Goal: Information Seeking & Learning: Check status

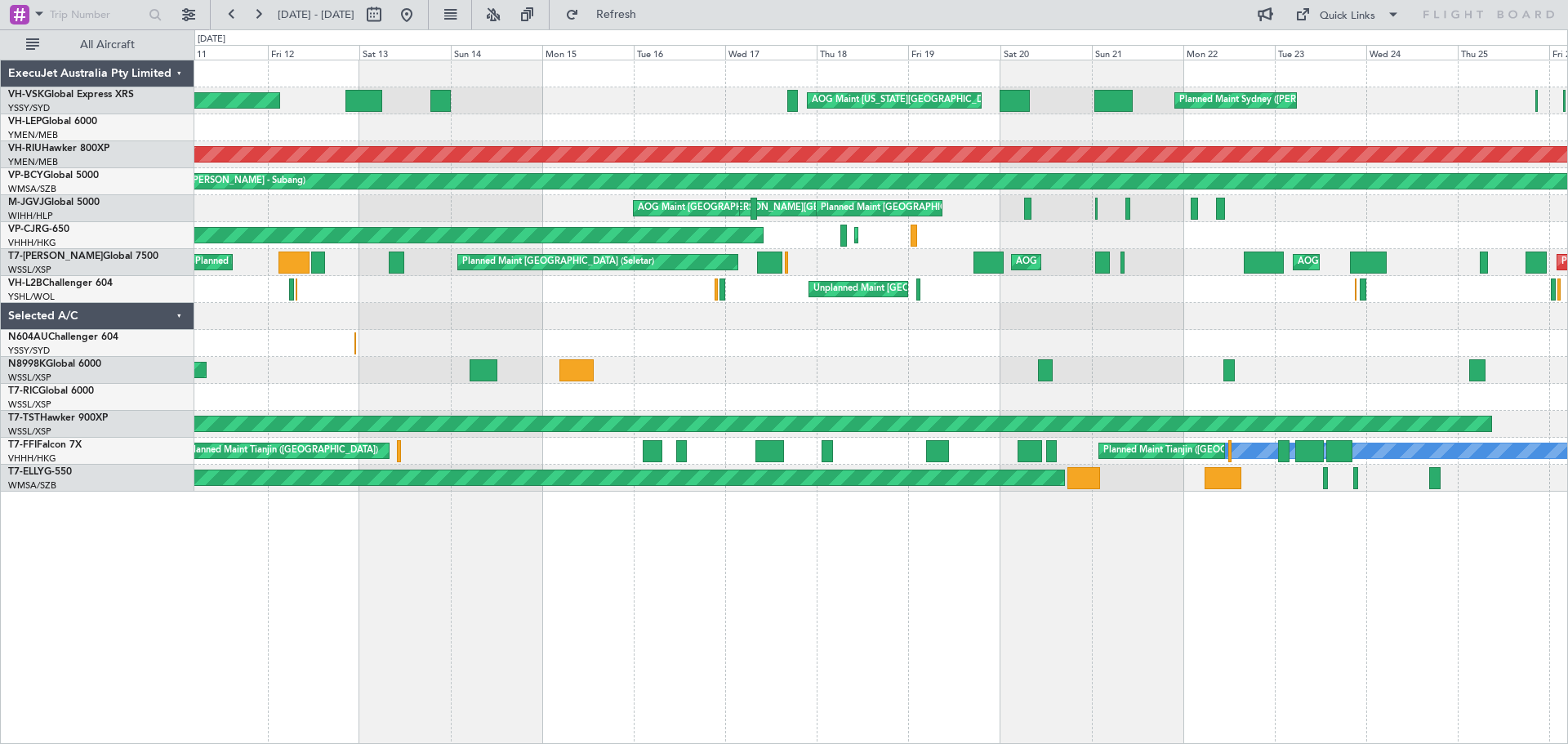
click at [1159, 243] on div "Planned Maint Sydney ([PERSON_NAME] Intl) AOG Maint [US_STATE][GEOGRAPHIC_DATA]…" at bounding box center [880, 276] width 1373 height 432
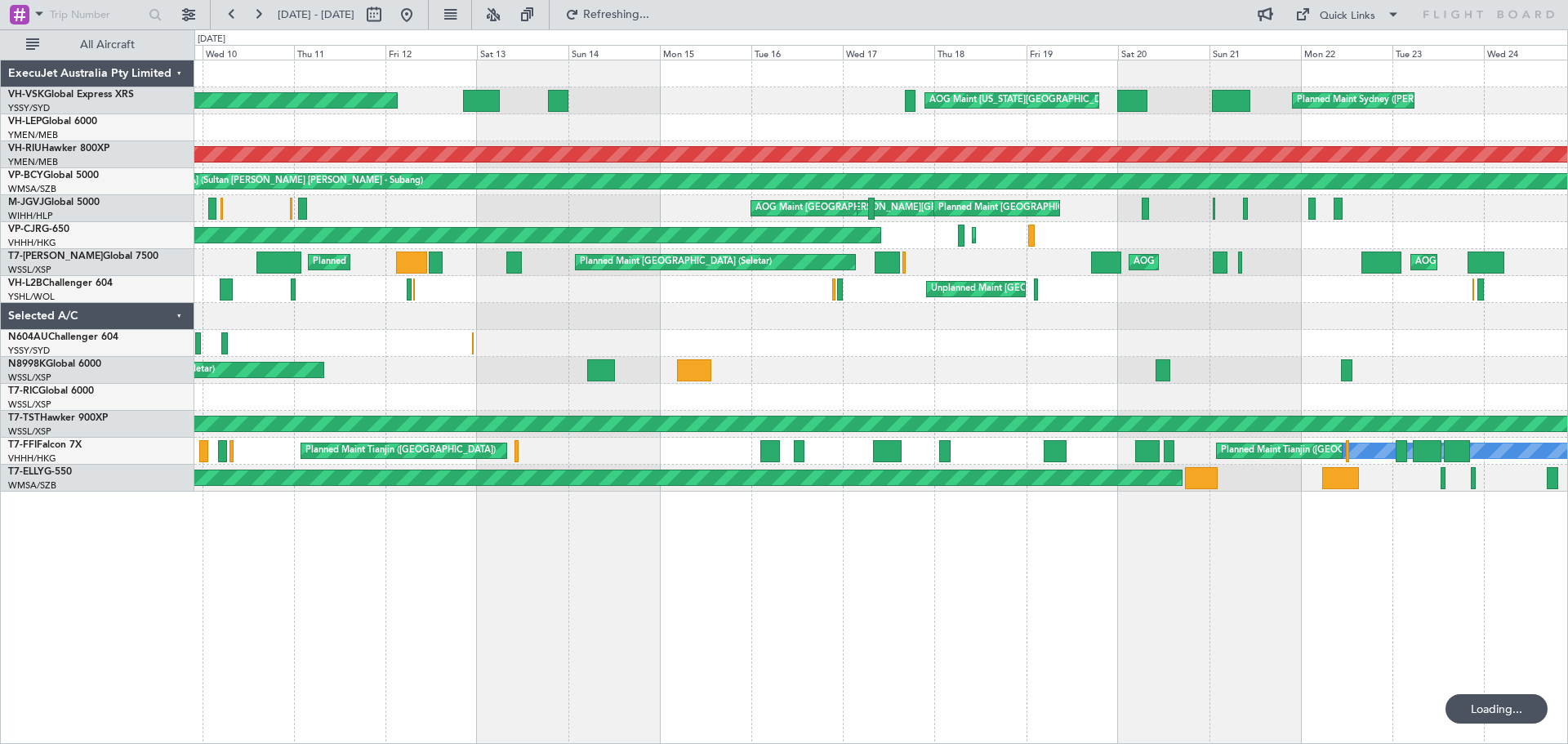
click at [831, 326] on div at bounding box center [880, 316] width 1373 height 27
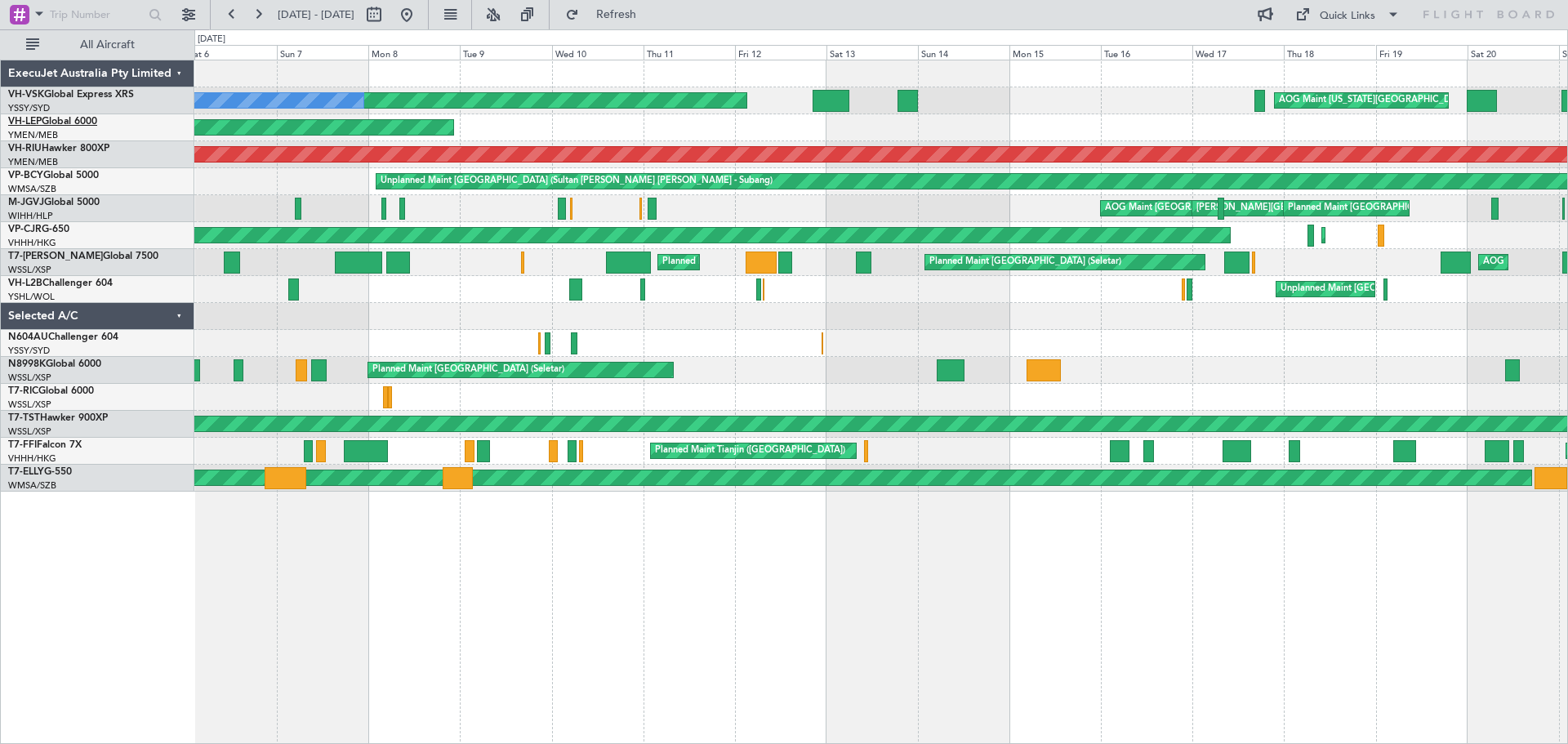
click at [97, 126] on link "VH-LEP Global 6000" at bounding box center [53, 121] width 89 height 9
click at [420, 19] on button at bounding box center [407, 15] width 26 height 26
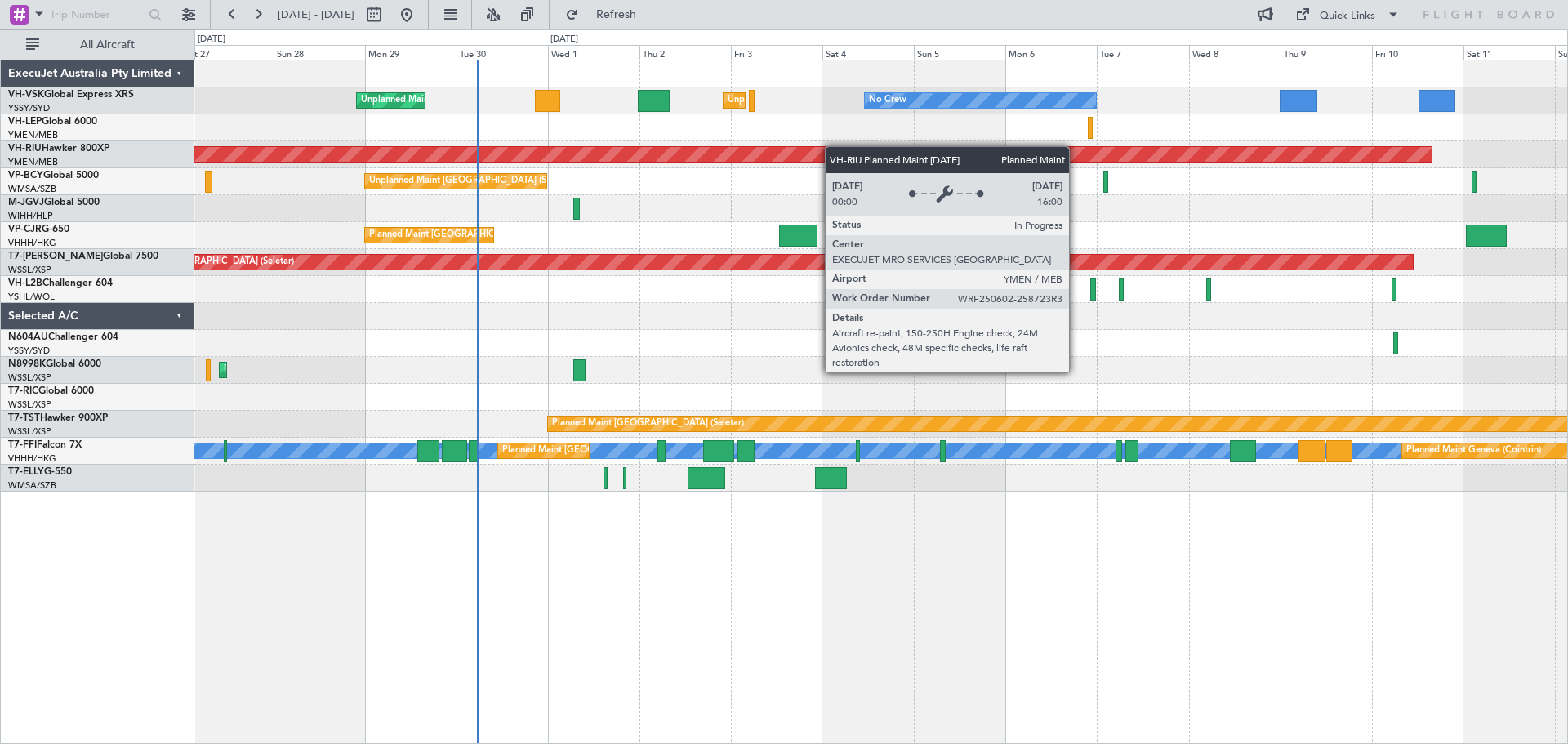
click at [833, 146] on div "Unplanned Maint [GEOGRAPHIC_DATA] ([GEOGRAPHIC_DATA]) No Crew Unplanned Maint S…" at bounding box center [880, 276] width 1373 height 432
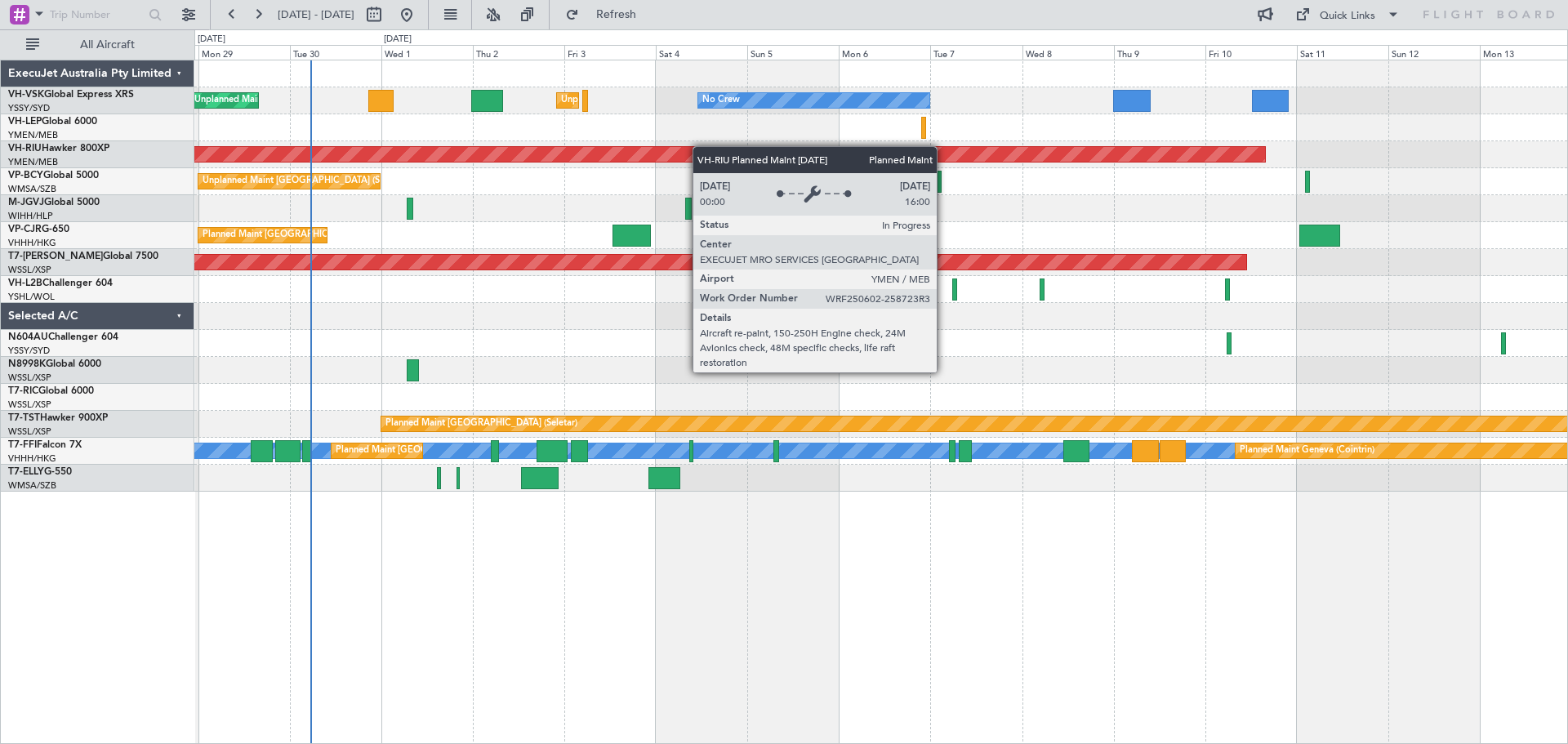
click at [641, 150] on div "Planned Maint [GEOGRAPHIC_DATA] ([GEOGRAPHIC_DATA])" at bounding box center [880, 154] width 1373 height 27
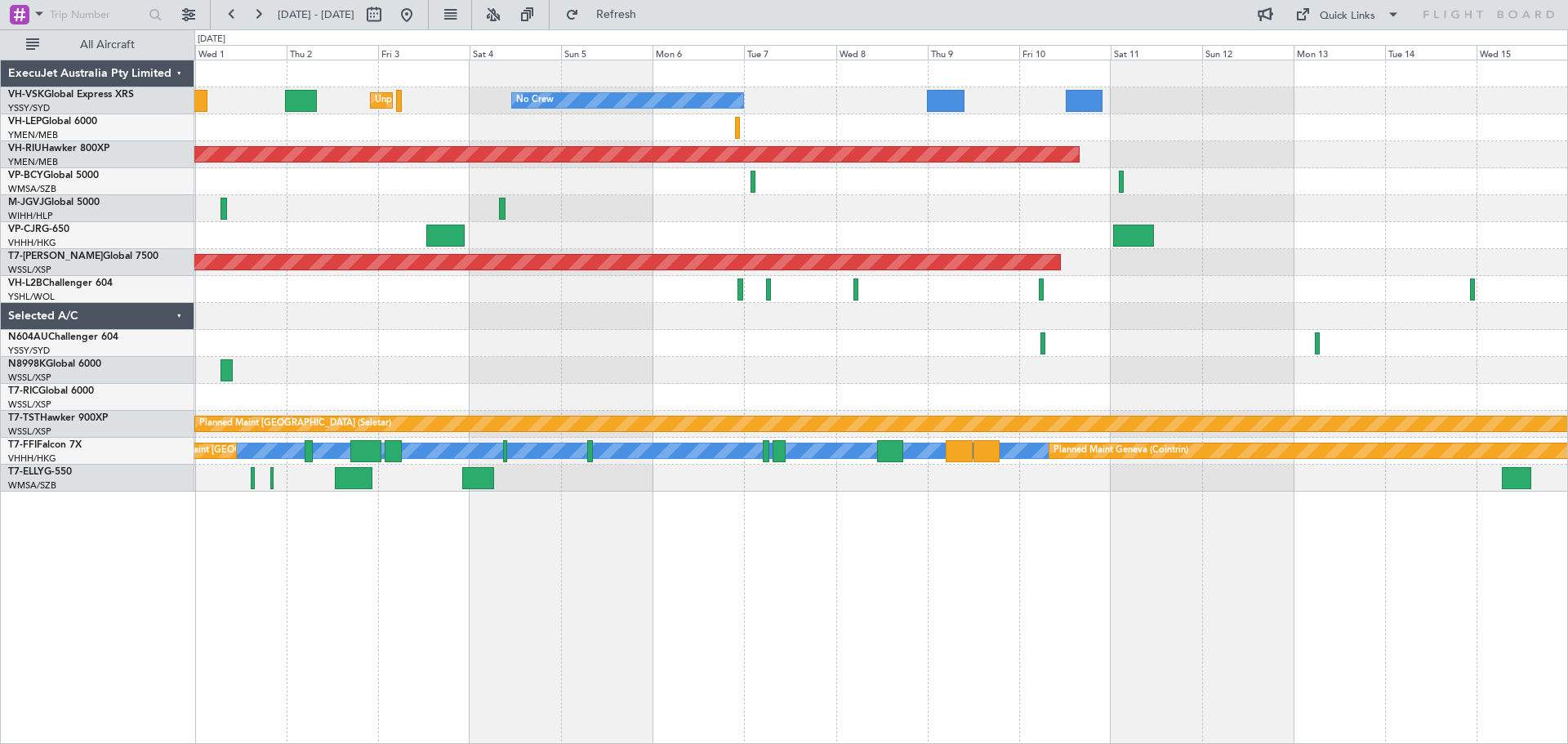
click at [849, 129] on div at bounding box center [880, 127] width 1373 height 27
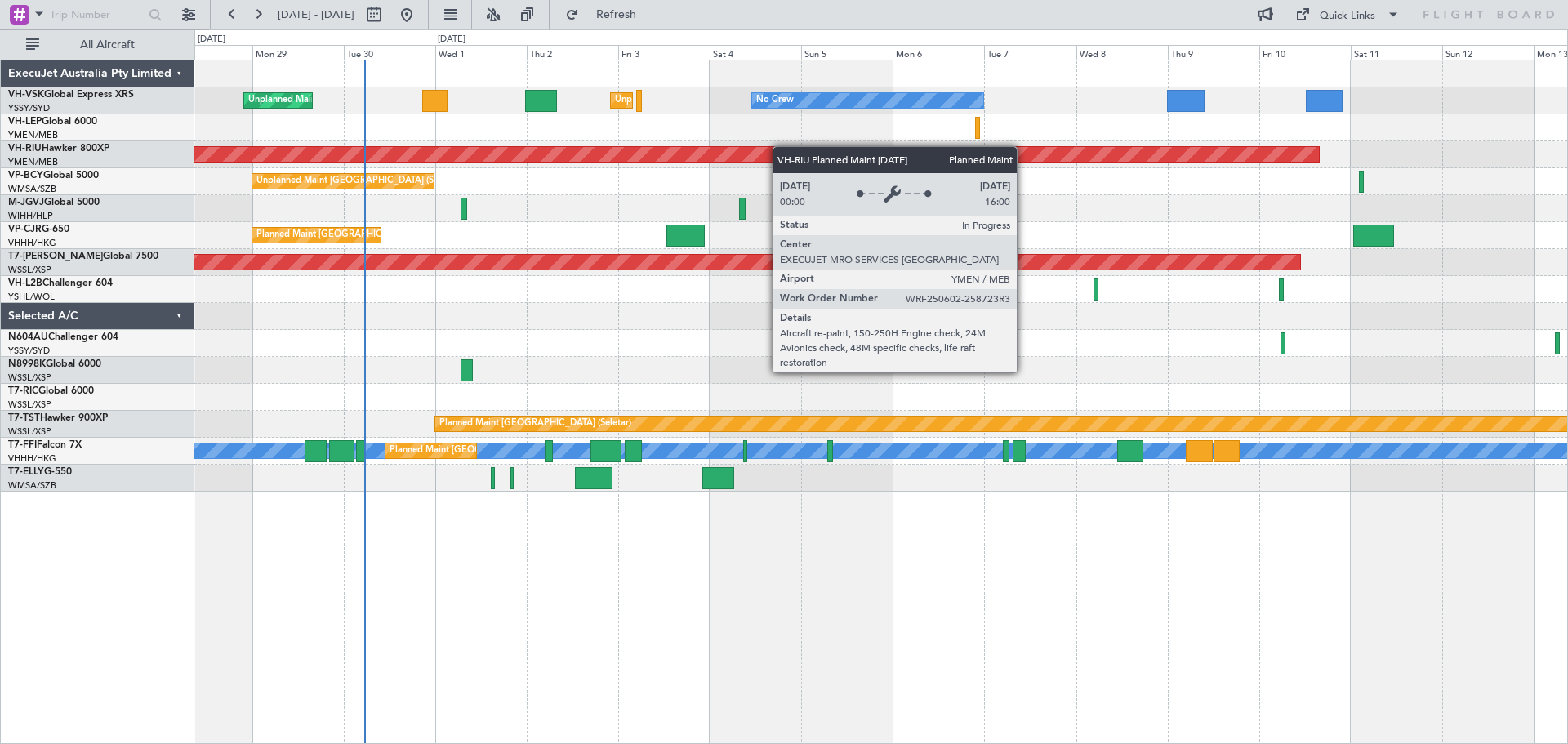
click at [781, 146] on div "Unplanned Maint [GEOGRAPHIC_DATA] ([GEOGRAPHIC_DATA]) No Crew Unplanned Maint S…" at bounding box center [880, 276] width 1373 height 432
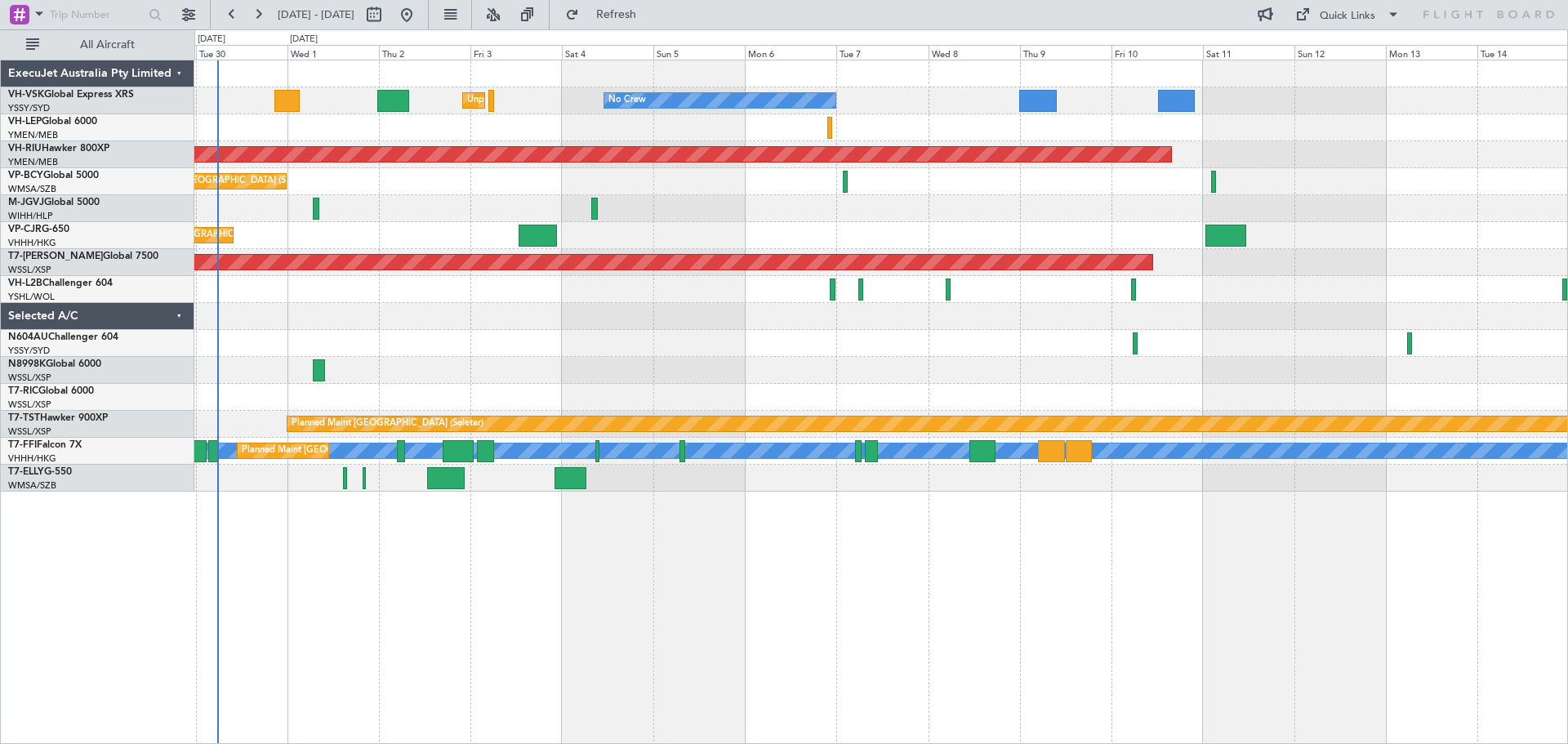
click at [757, 87] on div at bounding box center [880, 73] width 1373 height 27
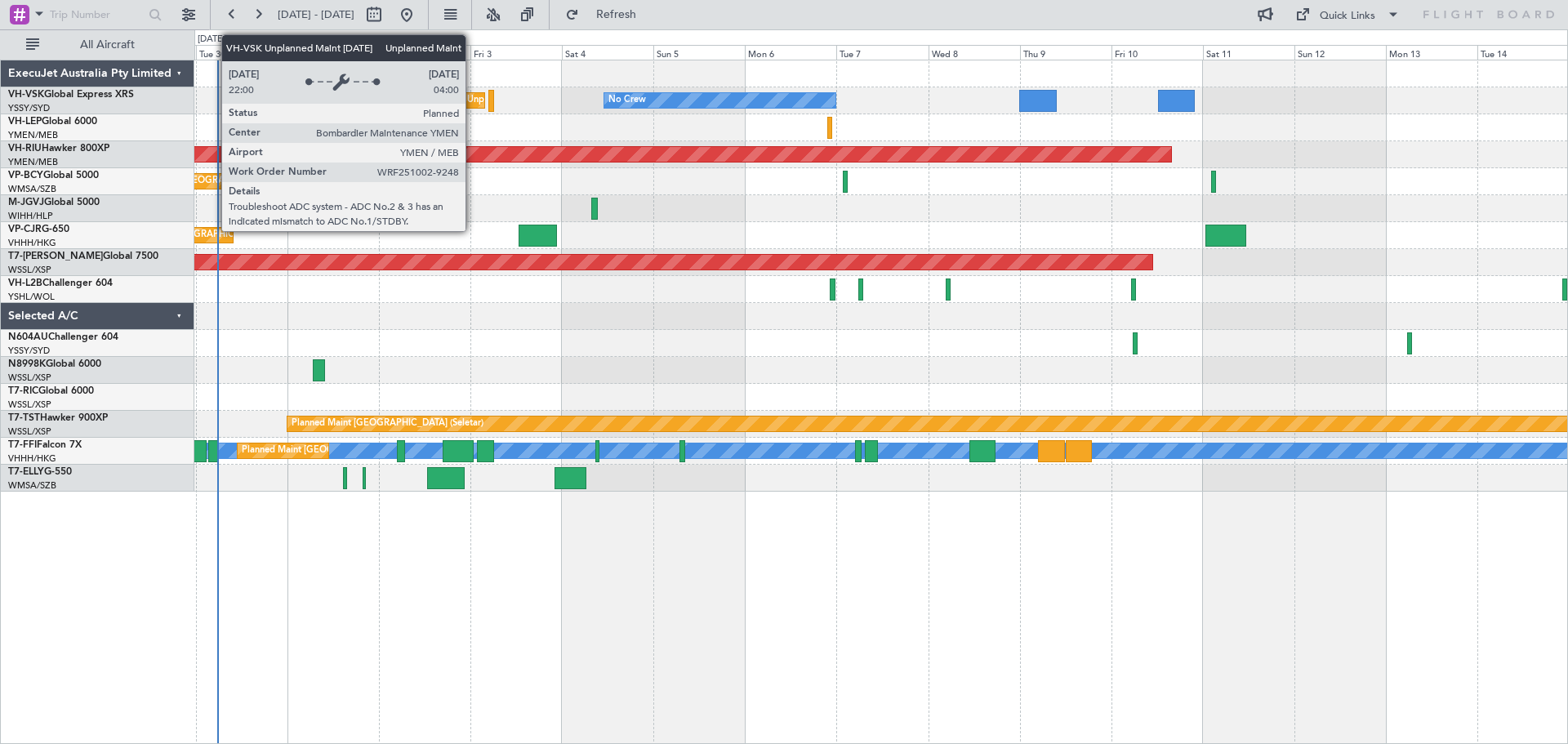
click at [473, 105] on div "Unplanned Maint [GEOGRAPHIC_DATA] ([GEOGRAPHIC_DATA])" at bounding box center [601, 101] width 269 height 25
click at [473, 101] on div "Unplanned Maint [GEOGRAPHIC_DATA] ([GEOGRAPHIC_DATA])" at bounding box center [601, 101] width 269 height 25
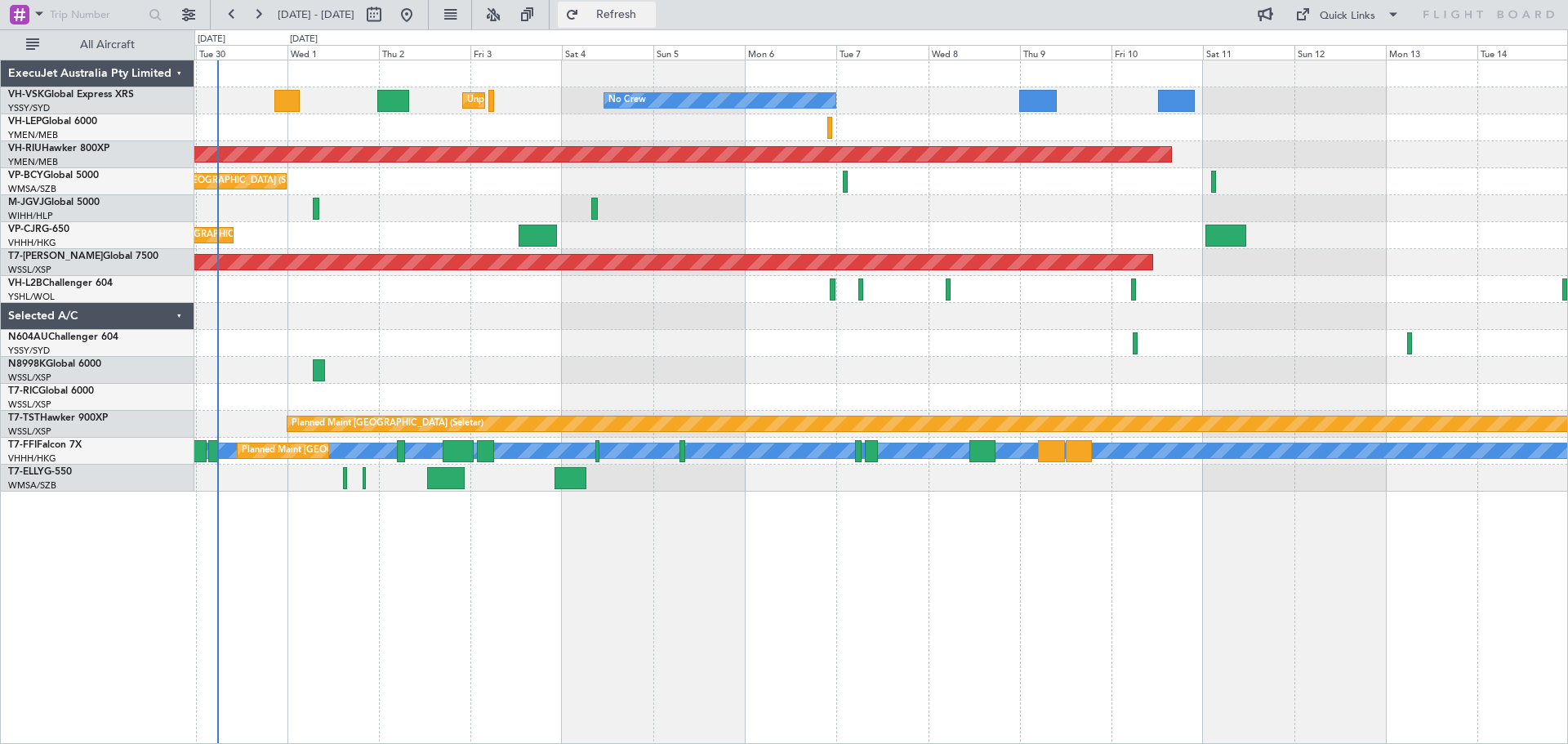
click at [643, 13] on span "Refresh" at bounding box center [616, 14] width 69 height 11
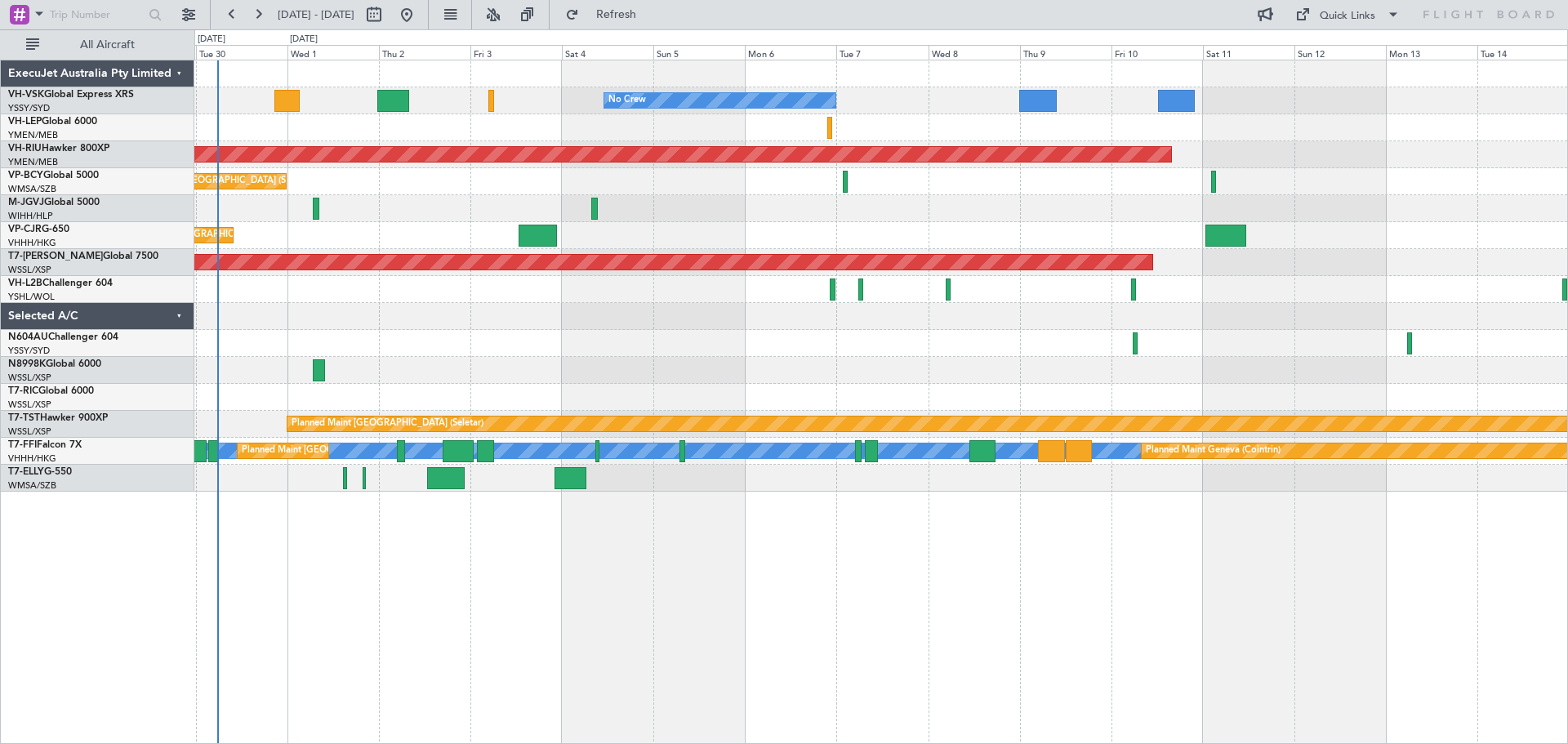
click at [660, 350] on div at bounding box center [880, 343] width 1373 height 27
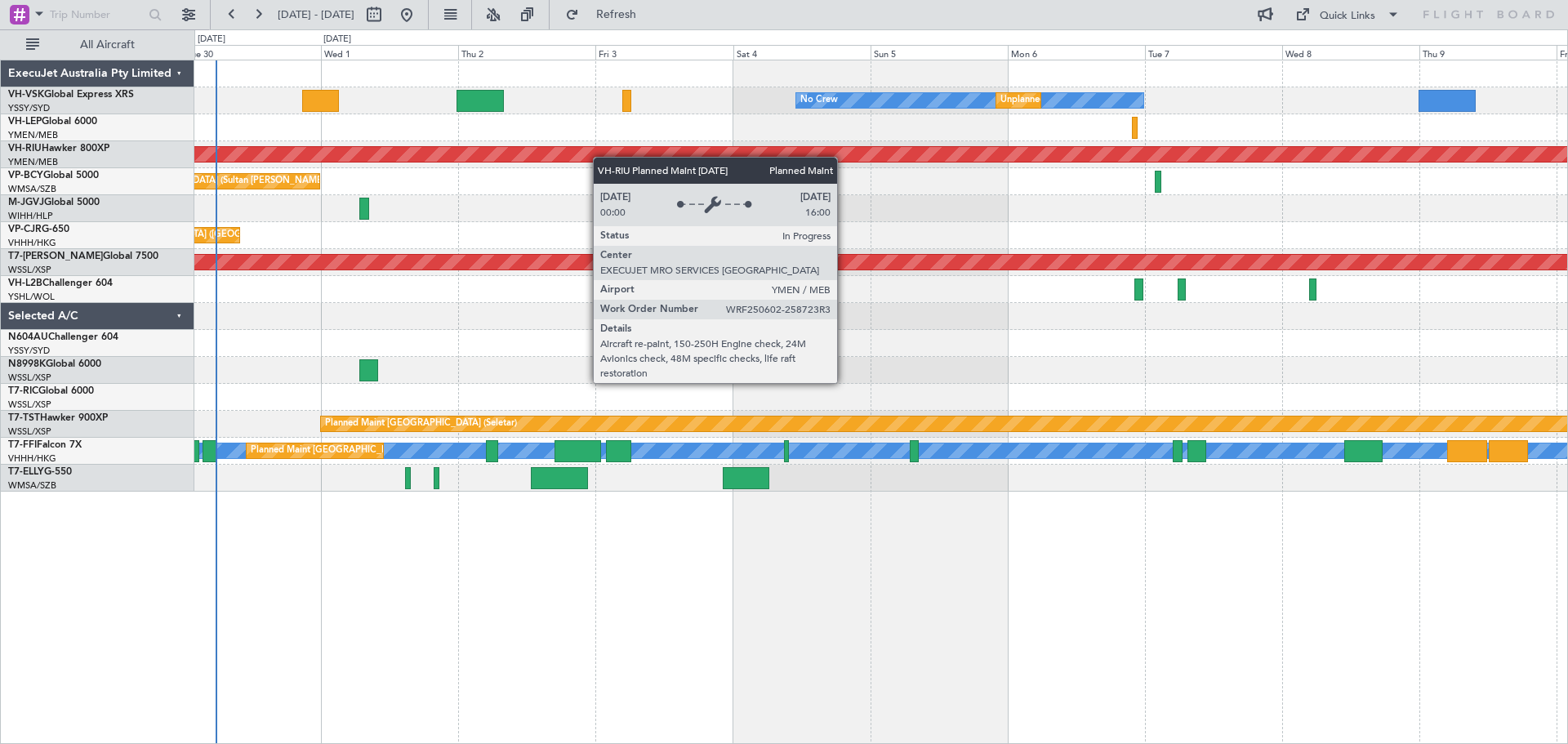
click at [544, 152] on div "No Crew Unplanned Maint [GEOGRAPHIC_DATA] ([GEOGRAPHIC_DATA]) Unplanned Maint S…" at bounding box center [880, 276] width 1373 height 432
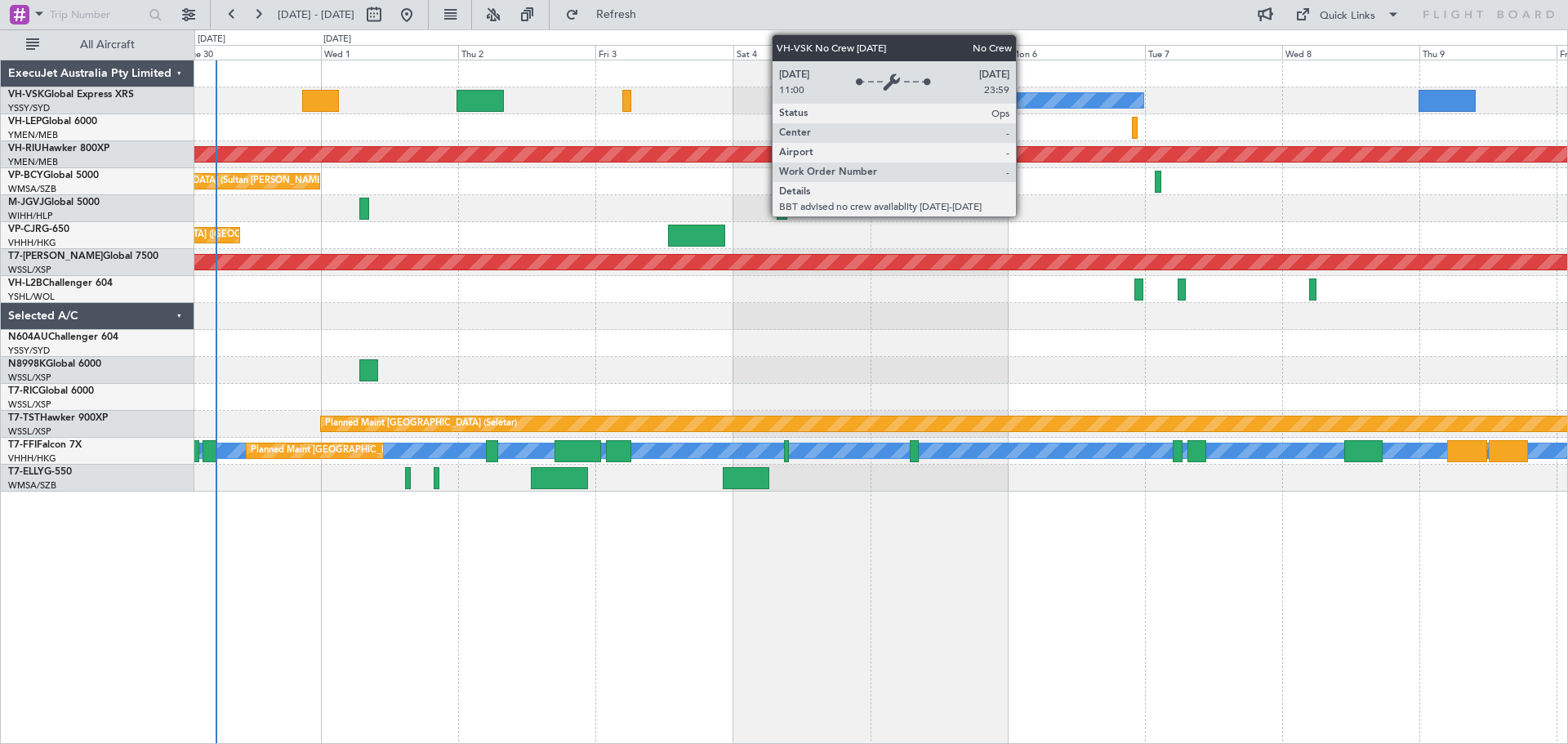
click at [1023, 101] on div "No Crew" at bounding box center [970, 100] width 348 height 15
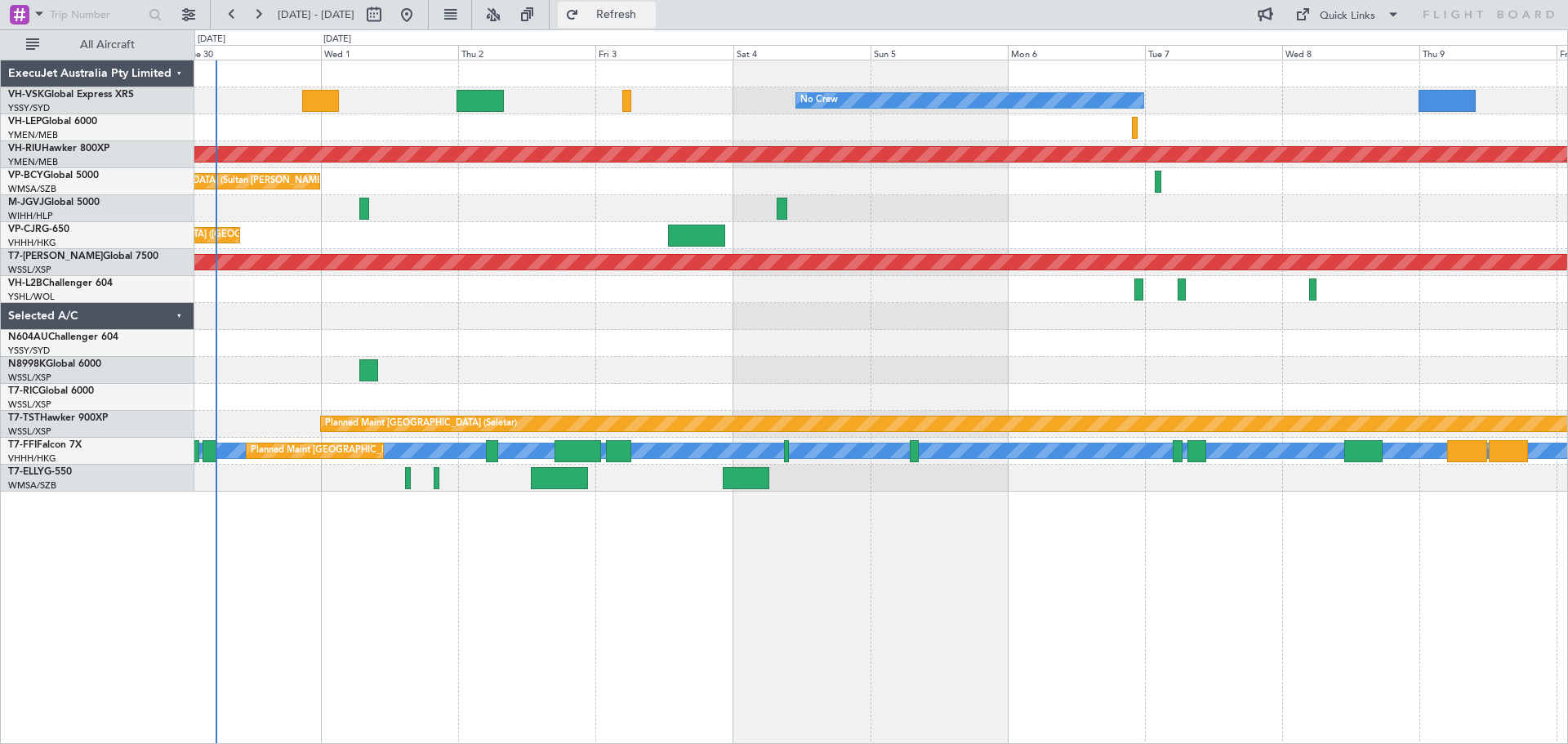
click at [651, 11] on span "Refresh" at bounding box center [616, 14] width 69 height 11
